Goal: Information Seeking & Learning: Stay updated

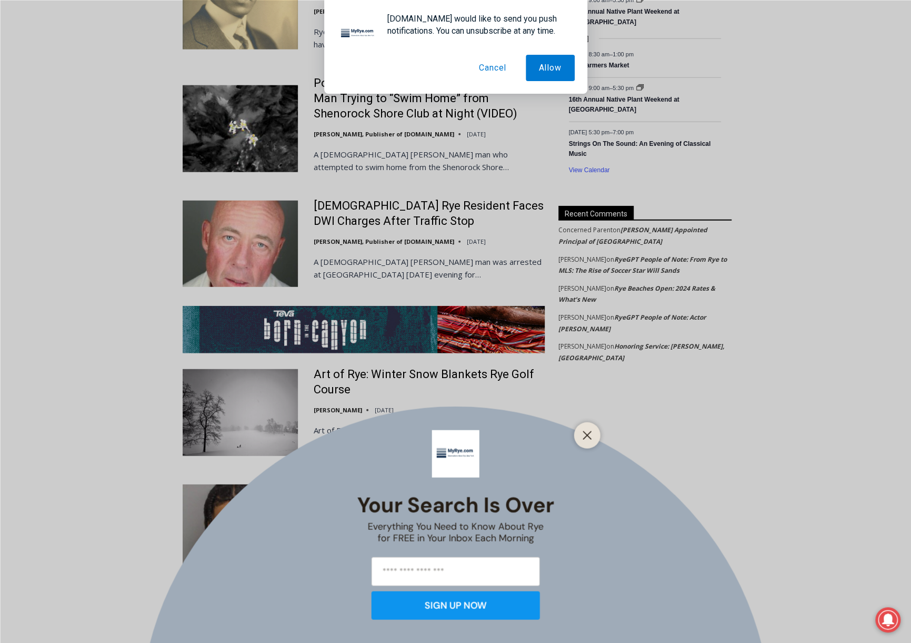
scroll to position [1790, 0]
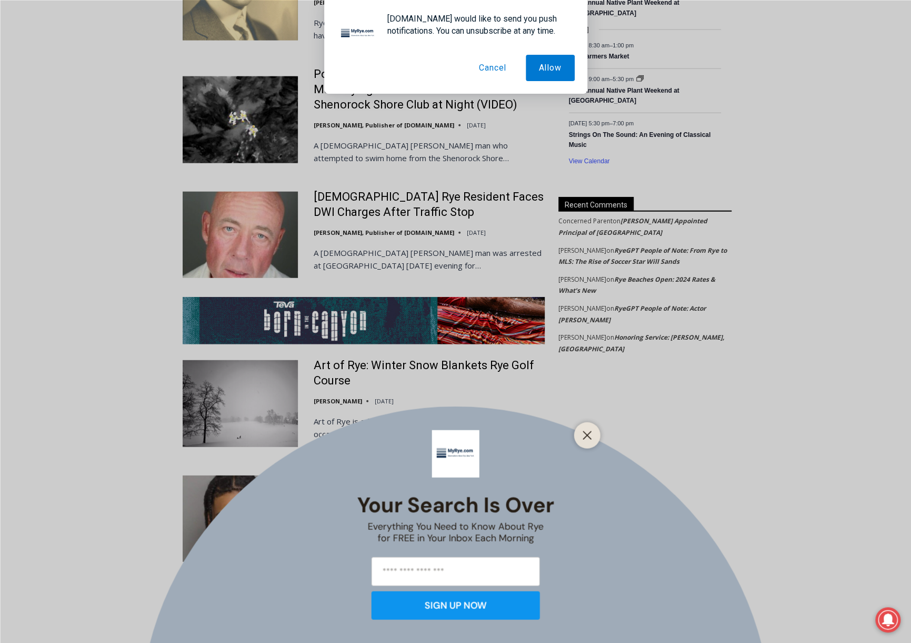
click at [352, 213] on div "Your Search is Over Everything You Need to Know About Rye for FREE in Your Inbo…" at bounding box center [455, 321] width 911 height 643
click at [582, 429] on button "Close" at bounding box center [587, 434] width 15 height 15
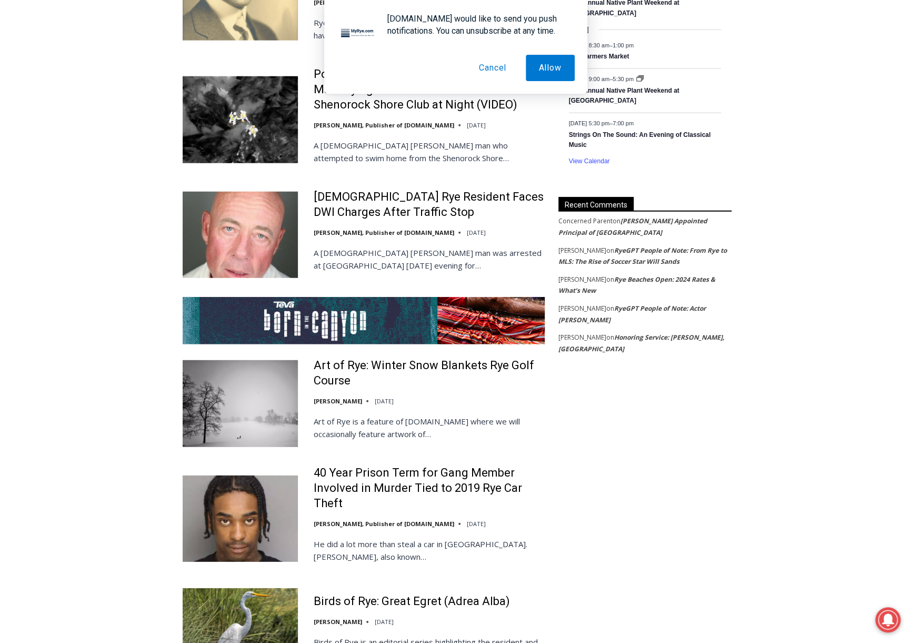
click at [242, 192] on img at bounding box center [240, 235] width 115 height 86
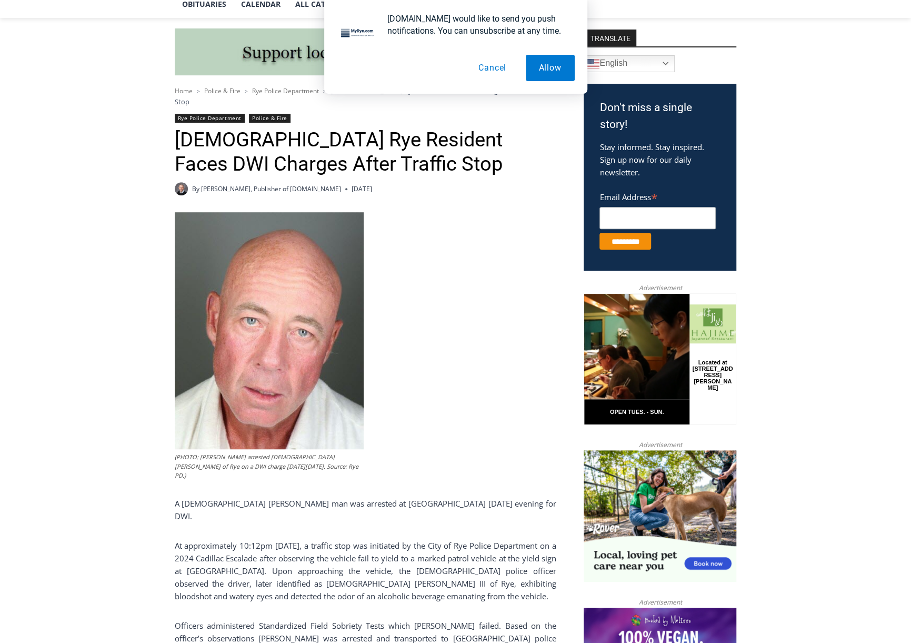
scroll to position [316, 0]
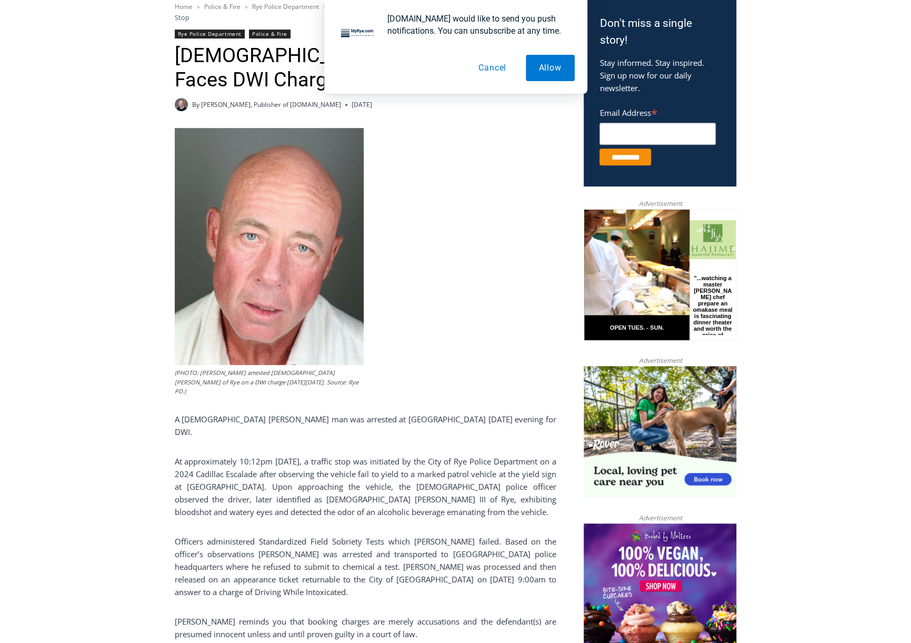
drag, startPoint x: 0, startPoint y: 0, endPoint x: 501, endPoint y: 491, distance: 701.7
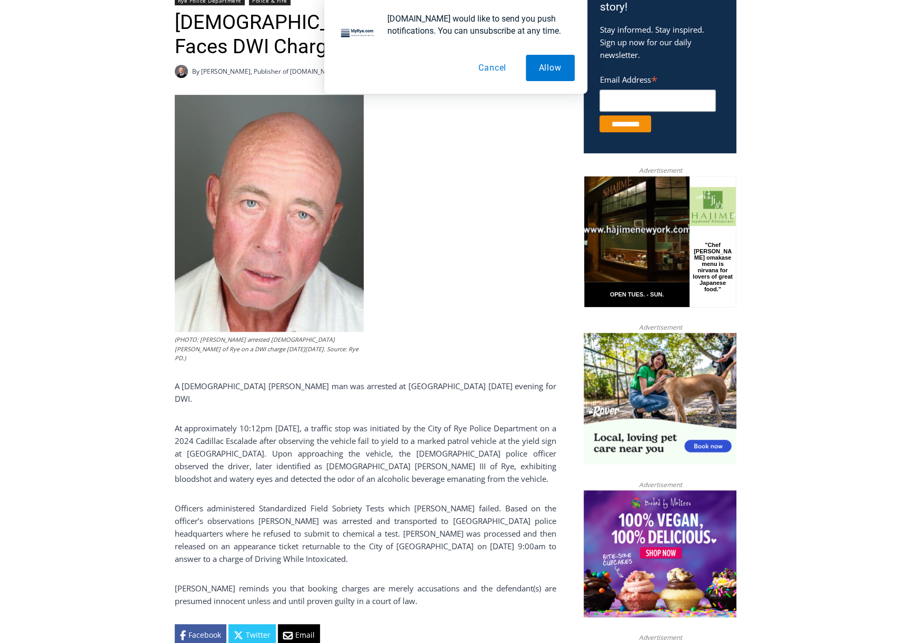
drag, startPoint x: 501, startPoint y: 491, endPoint x: 470, endPoint y: 518, distance: 41.5
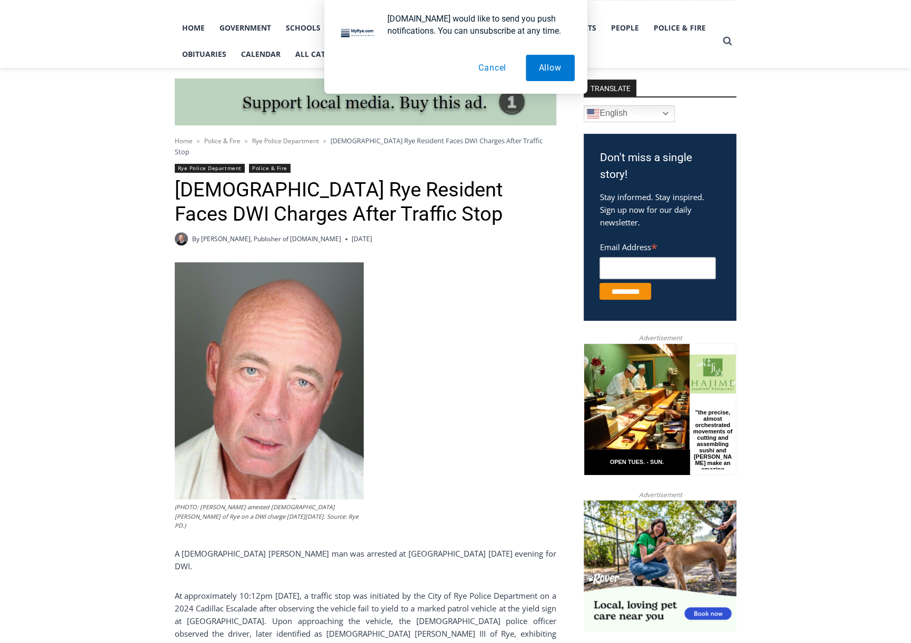
scroll to position [163, 0]
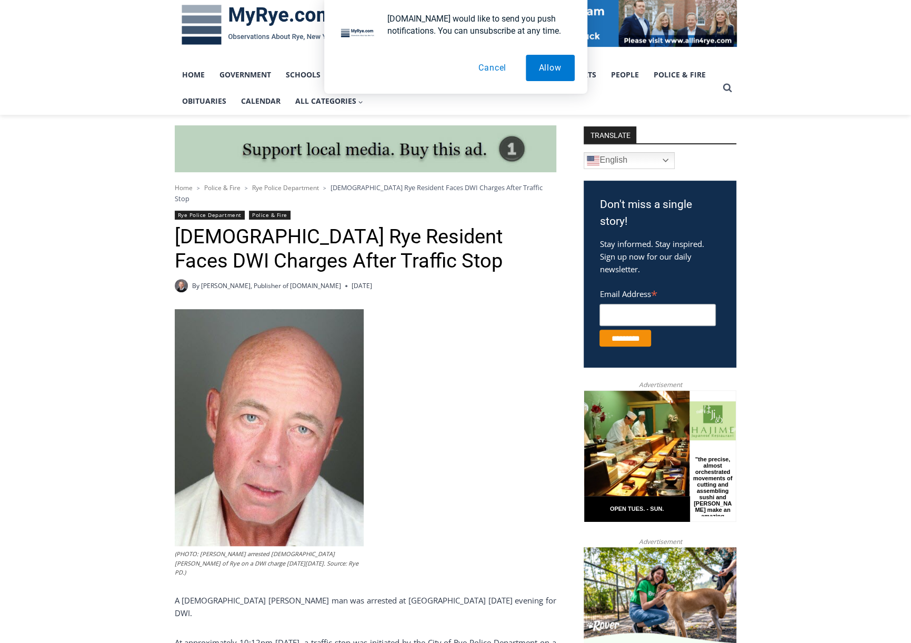
drag, startPoint x: 470, startPoint y: 518, endPoint x: 472, endPoint y: 466, distance: 52.2
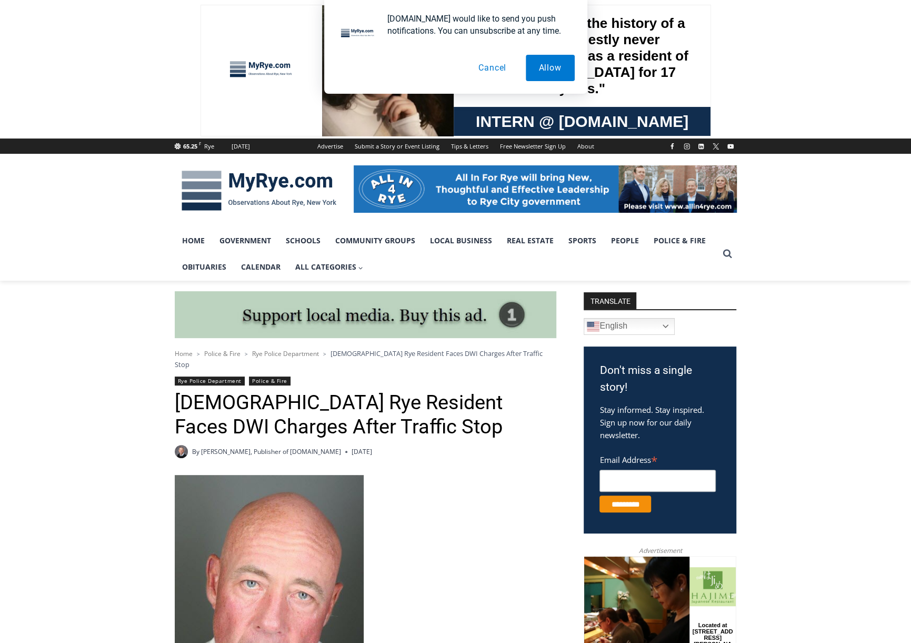
scroll to position [0, 0]
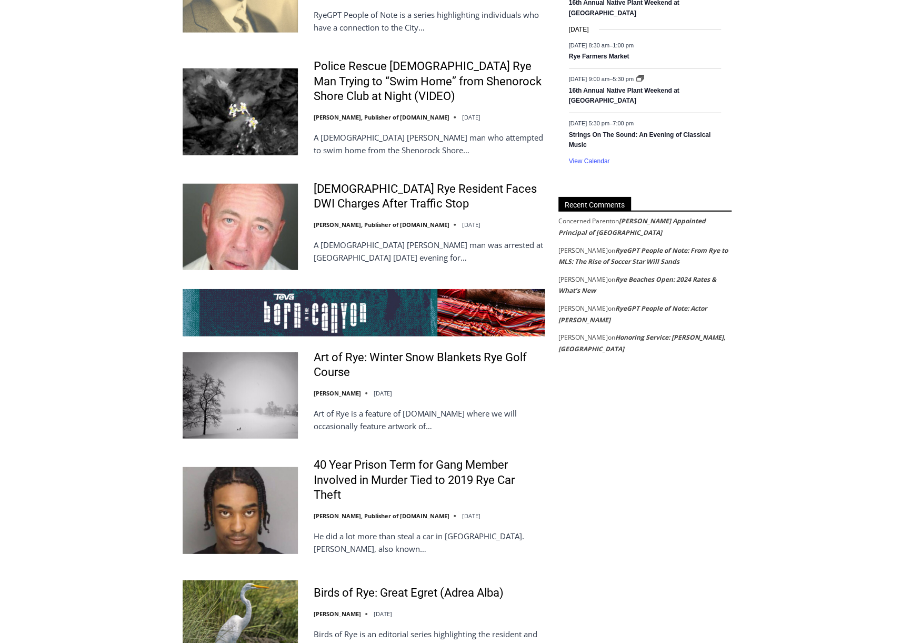
click at [477, 72] on button "Cancel" at bounding box center [492, 68] width 54 height 26
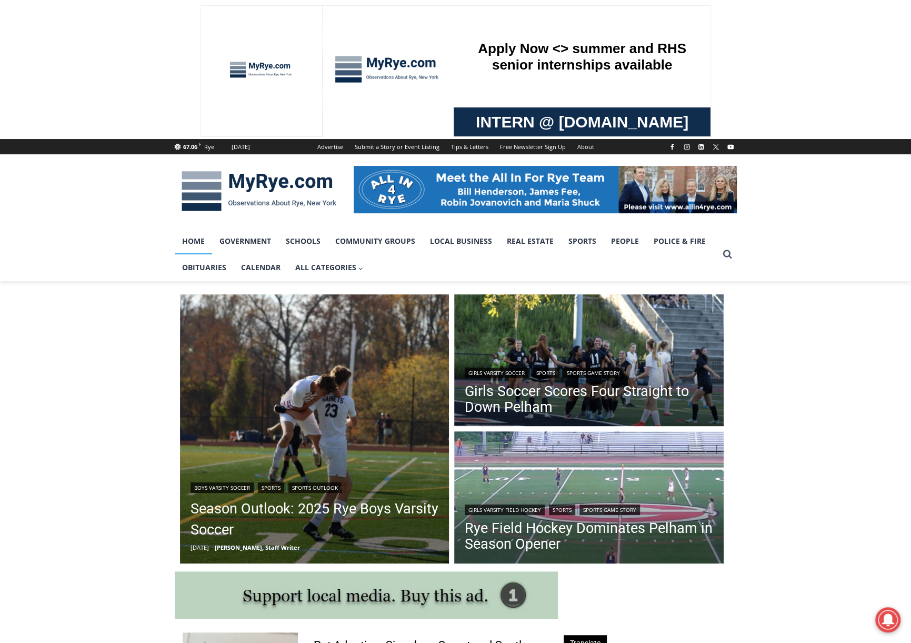
drag, startPoint x: 781, startPoint y: 475, endPoint x: 795, endPoint y: 126, distance: 349.3
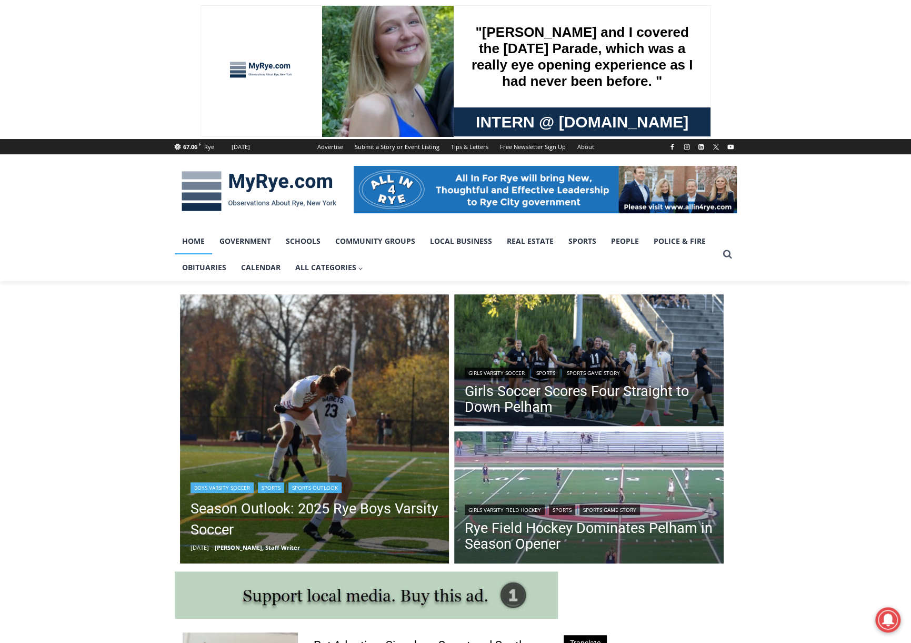
click at [373, 406] on img "Read More Season Outlook: 2025 Rye Boys Varsity Soccer" at bounding box center [315, 429] width 270 height 270
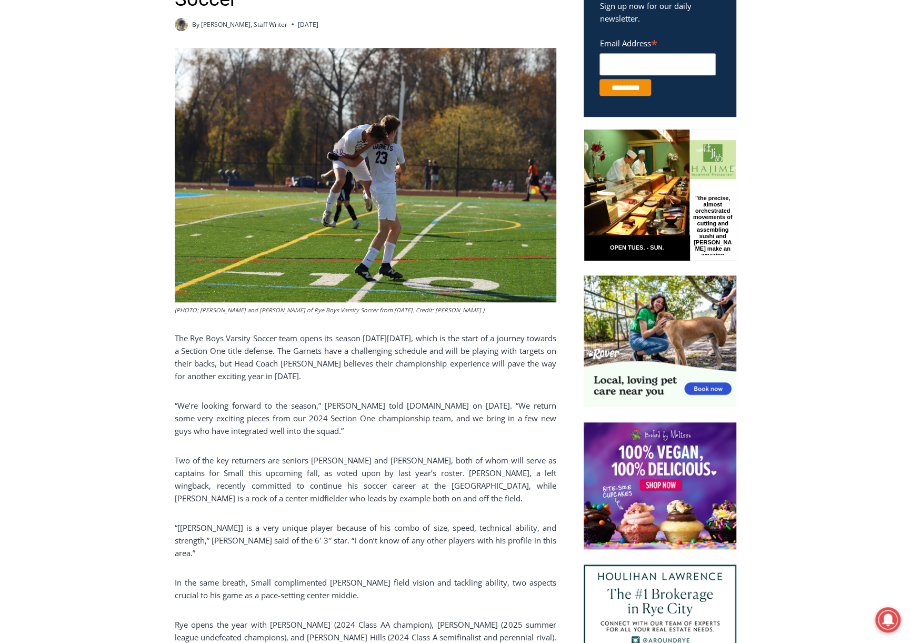
scroll to position [421, 0]
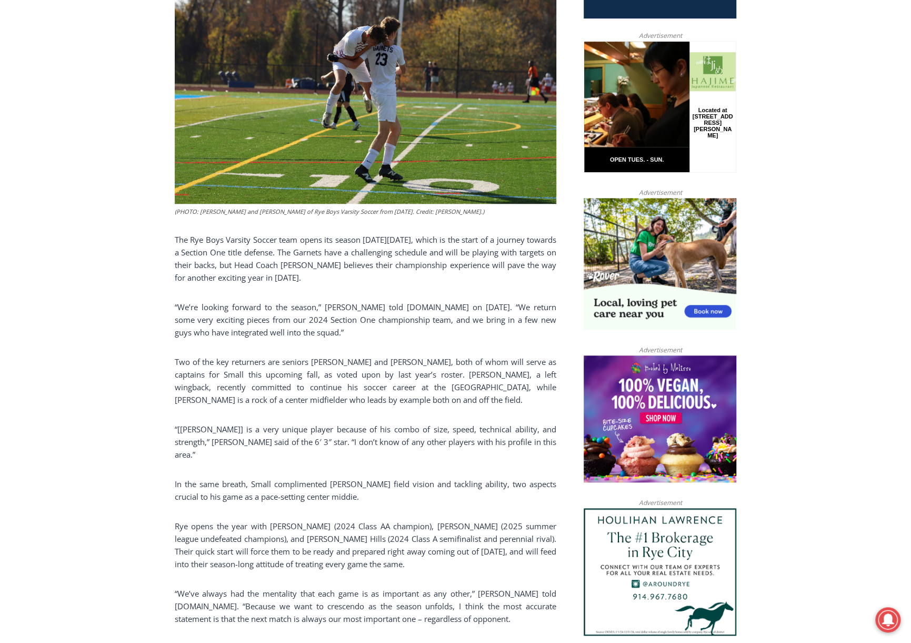
drag, startPoint x: 831, startPoint y: 327, endPoint x: 830, endPoint y: 347, distance: 20.0
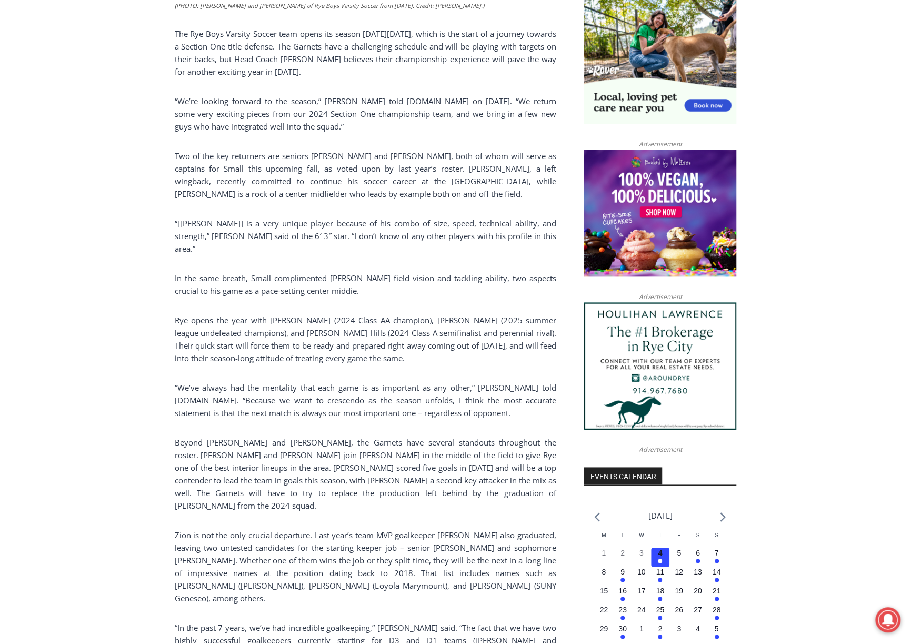
scroll to position [727, 0]
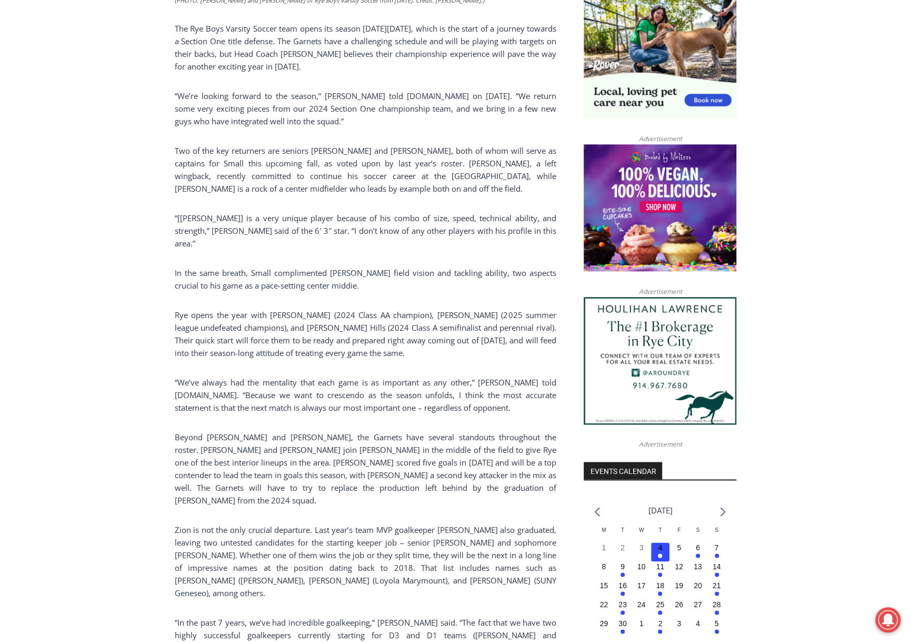
drag, startPoint x: 830, startPoint y: 347, endPoint x: 828, endPoint y: 372, distance: 25.4
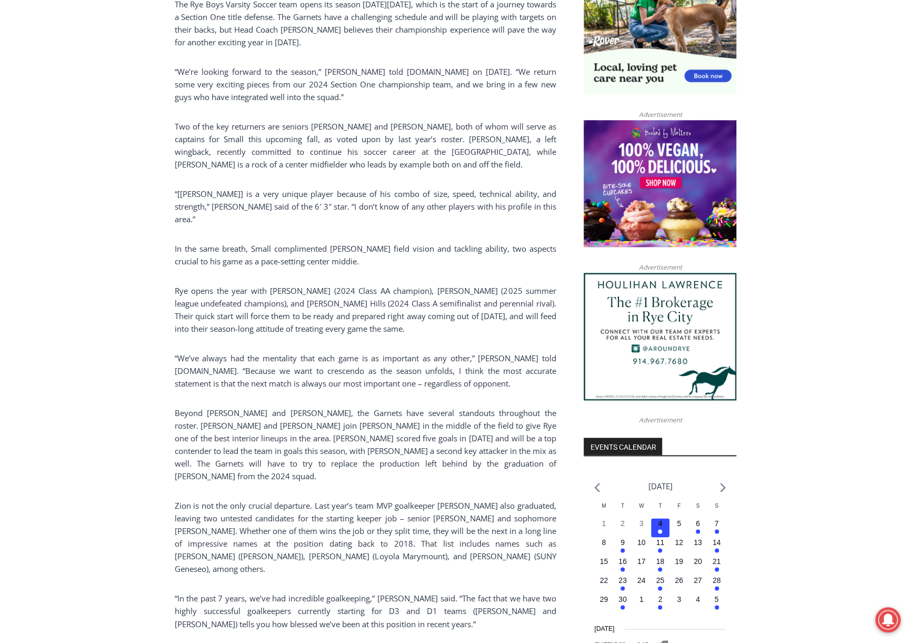
drag, startPoint x: 828, startPoint y: 372, endPoint x: 817, endPoint y: 395, distance: 25.4
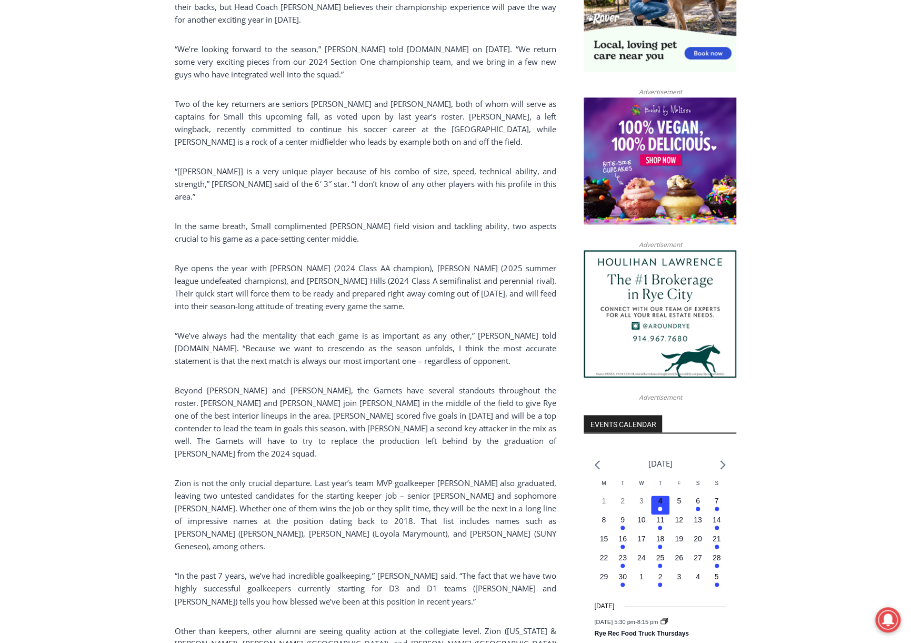
drag, startPoint x: 817, startPoint y: 364, endPoint x: 815, endPoint y: 384, distance: 19.6
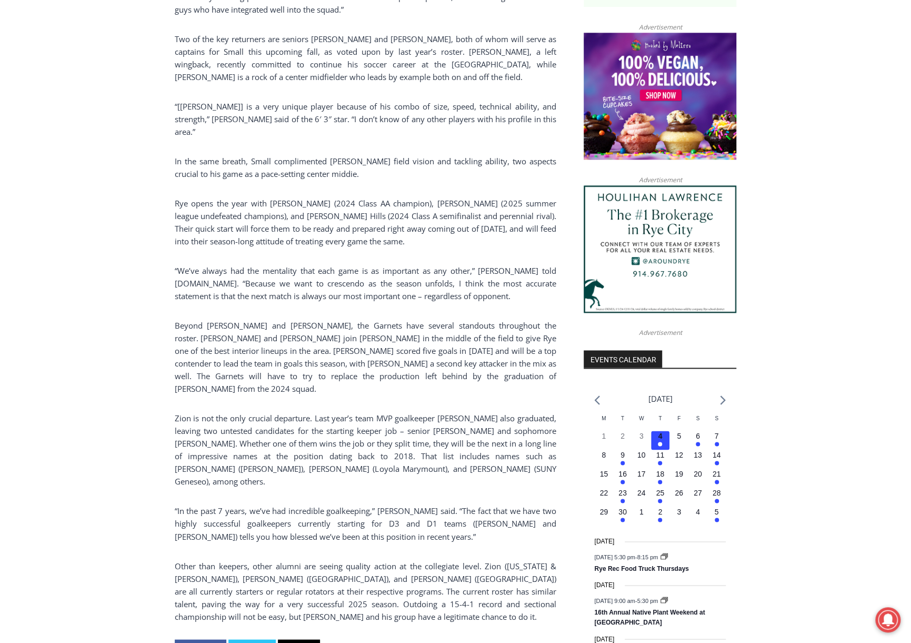
scroll to position [854, 0]
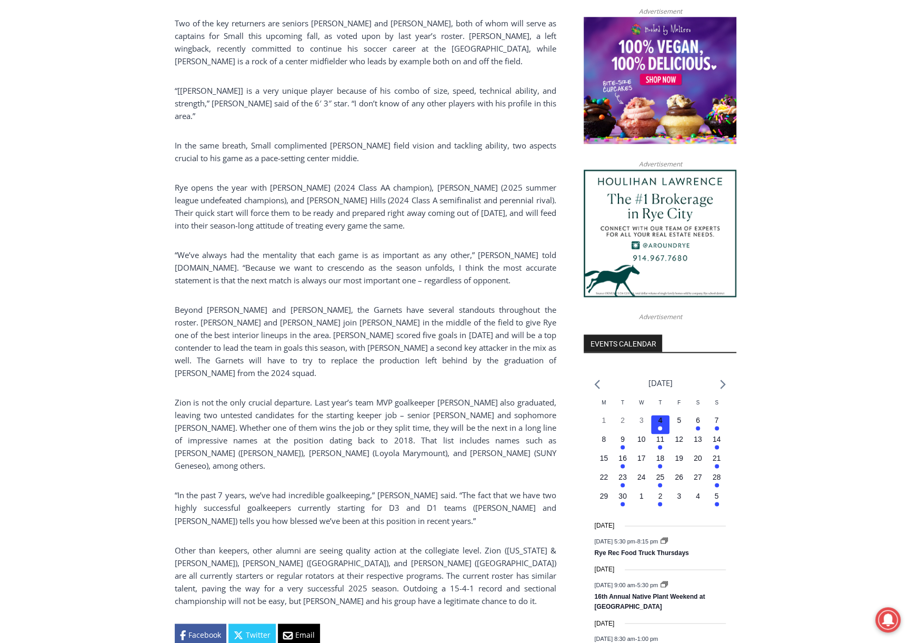
drag, startPoint x: 815, startPoint y: 384, endPoint x: 809, endPoint y: 415, distance: 32.2
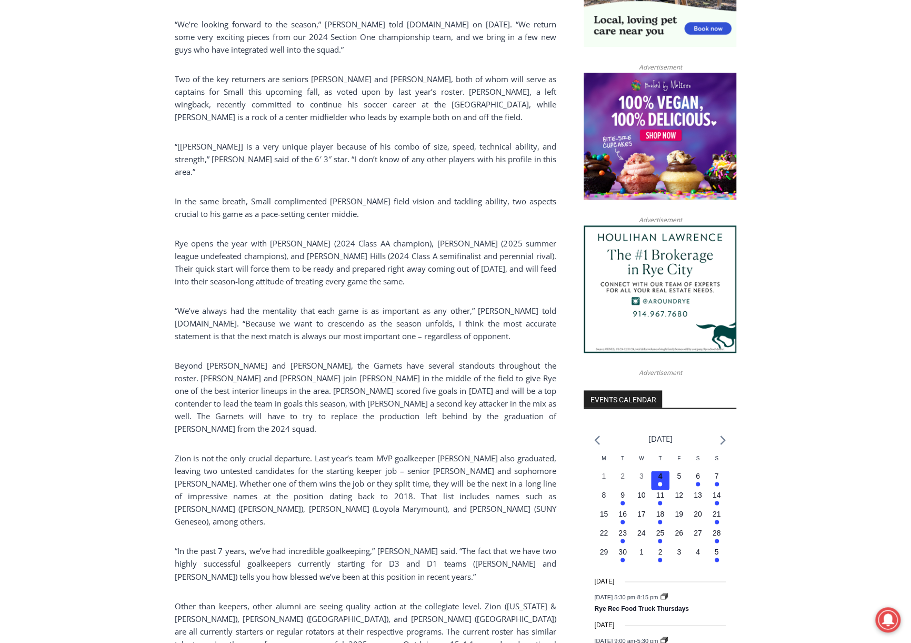
drag, startPoint x: 809, startPoint y: 415, endPoint x: 805, endPoint y: 391, distance: 24.4
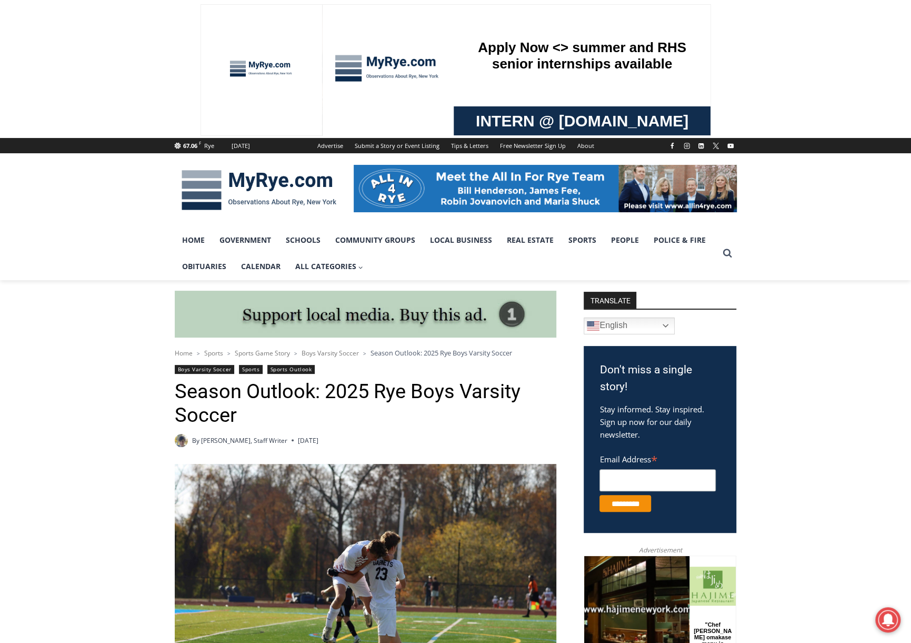
scroll to position [0, 0]
